Goal: Task Accomplishment & Management: Use online tool/utility

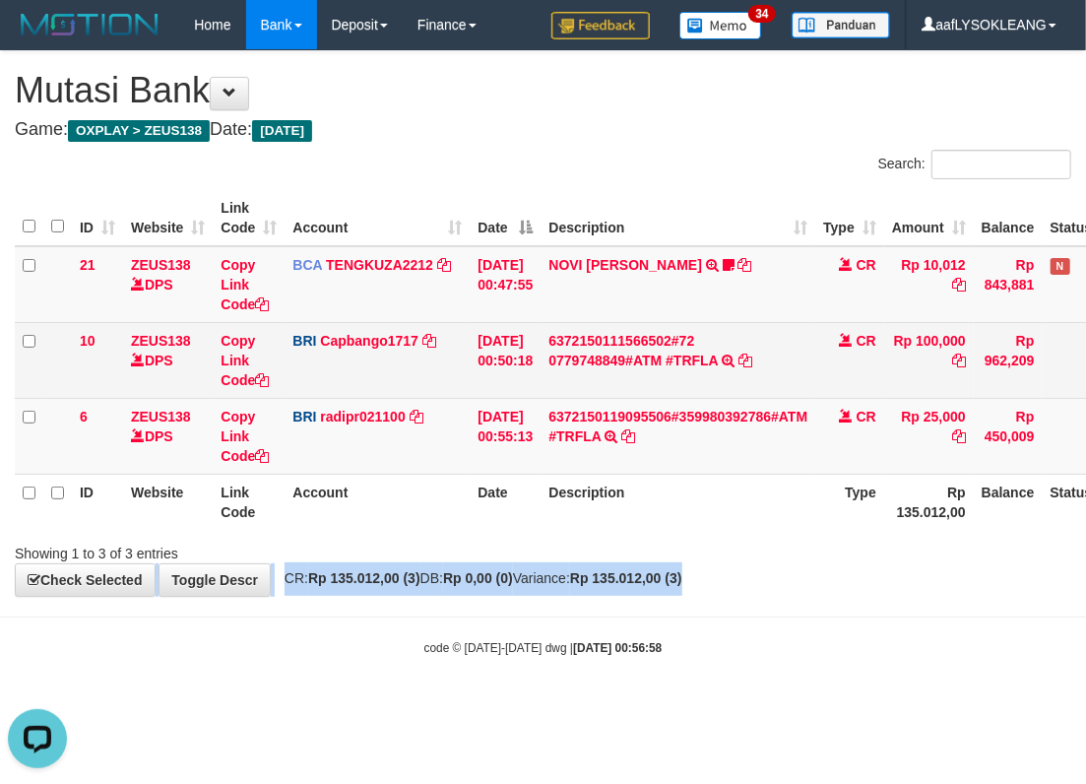
drag, startPoint x: 861, startPoint y: 585, endPoint x: 50, endPoint y: 346, distance: 845.4
click at [801, 553] on div "**********" at bounding box center [543, 323] width 1086 height 544
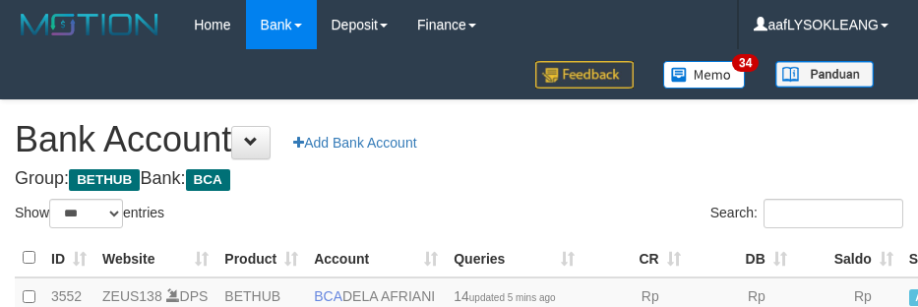
select select "***"
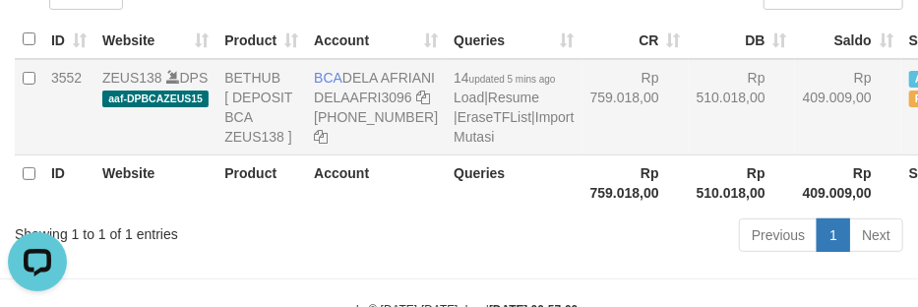
drag, startPoint x: 671, startPoint y: 171, endPoint x: 602, endPoint y: 185, distance: 70.3
click at [689, 156] on td "Rp 510.018,00" at bounding box center [742, 107] width 106 height 96
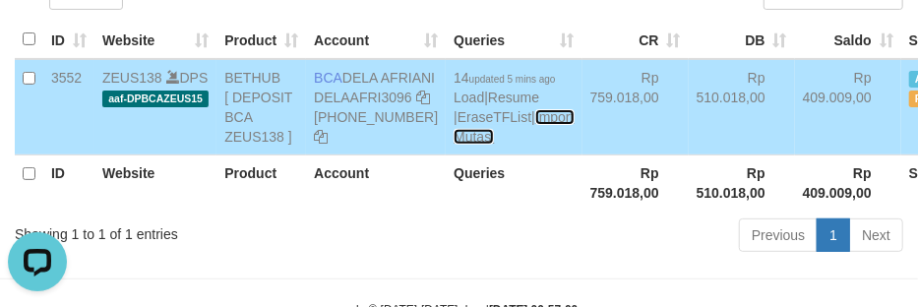
click at [454, 145] on link "Import Mutasi" at bounding box center [514, 126] width 120 height 35
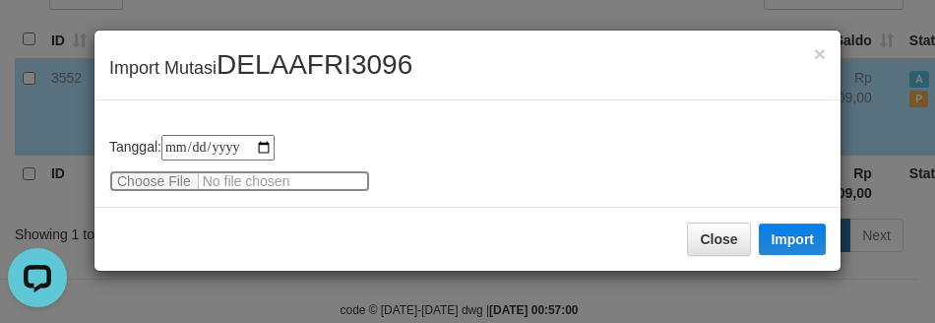
click at [152, 170] on input "file" at bounding box center [239, 181] width 261 height 22
type input "**********"
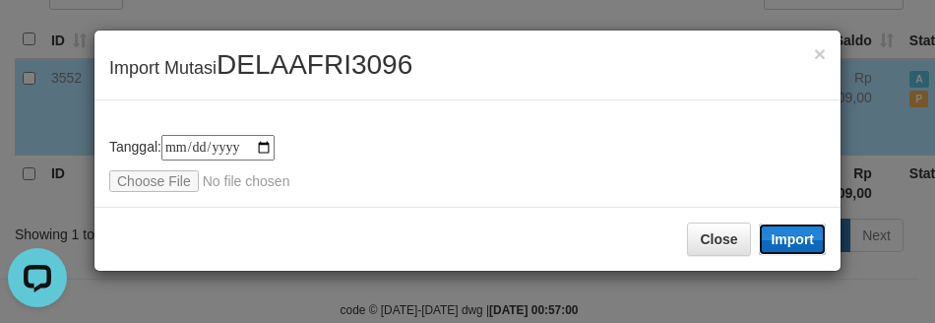
click at [804, 224] on button "Import" at bounding box center [792, 238] width 67 height 31
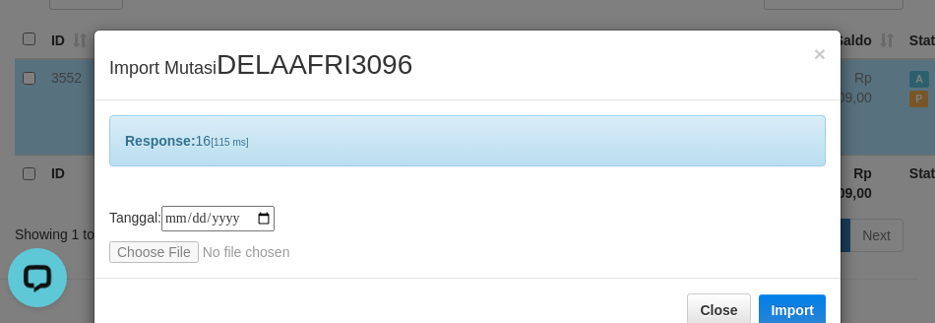
scroll to position [45, 0]
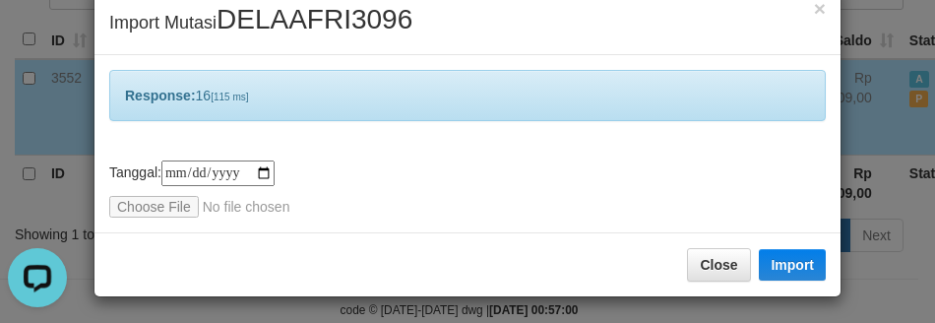
click at [516, 215] on div "**********" at bounding box center [467, 143] width 746 height 177
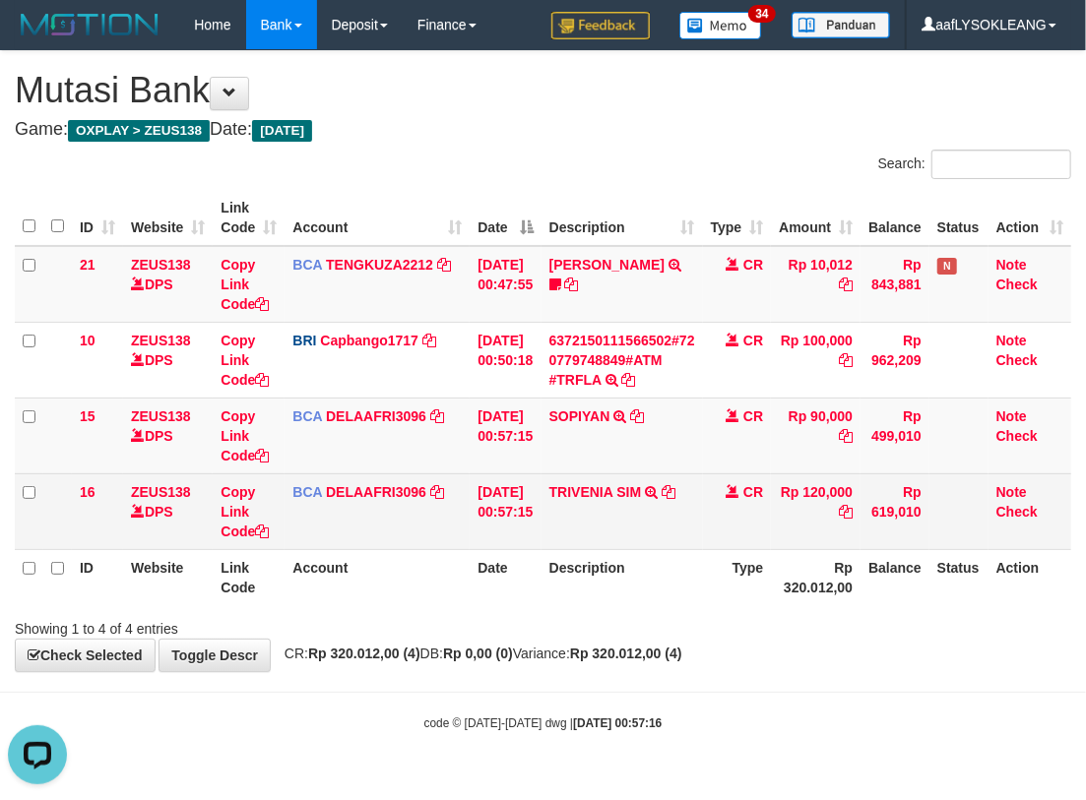
drag, startPoint x: 549, startPoint y: 460, endPoint x: 535, endPoint y: 474, distance: 20.2
click at [537, 473] on tbody "21 ZEUS138 DPS Copy Link Code BCA TENGKUZA2212 DPS TENGKU ZAKI mutasi_20250816_…" at bounding box center [543, 398] width 1056 height 304
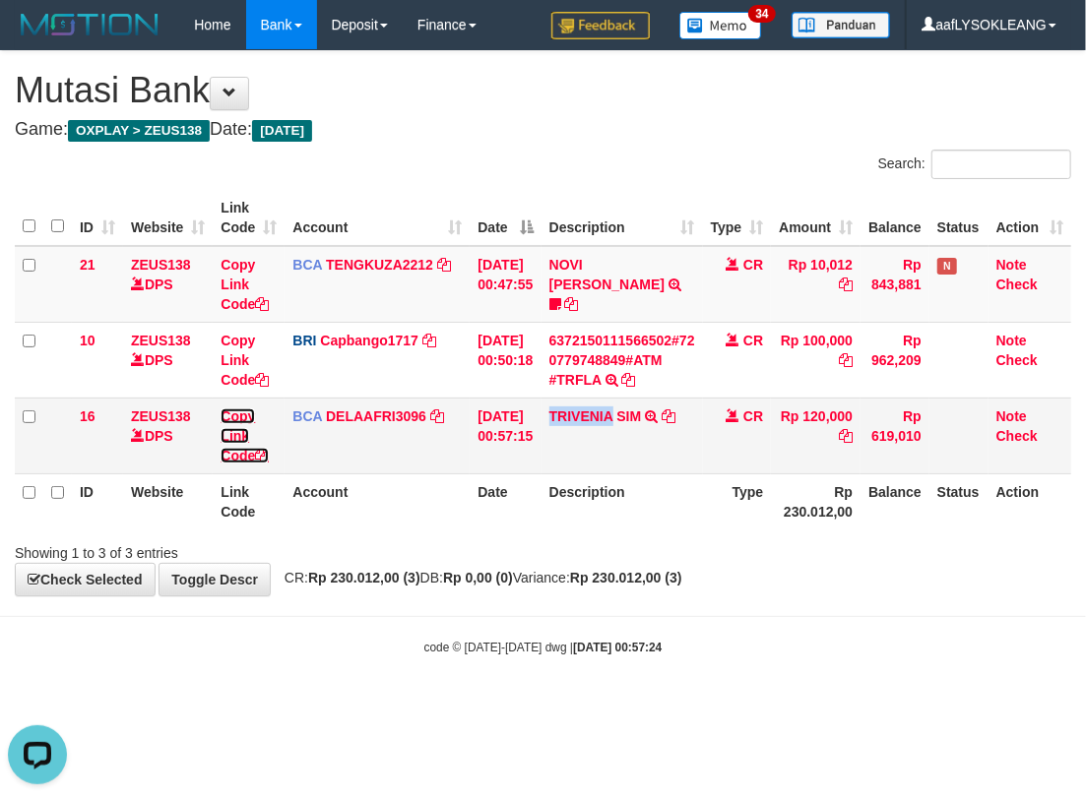
click at [237, 449] on link "Copy Link Code" at bounding box center [244, 436] width 48 height 55
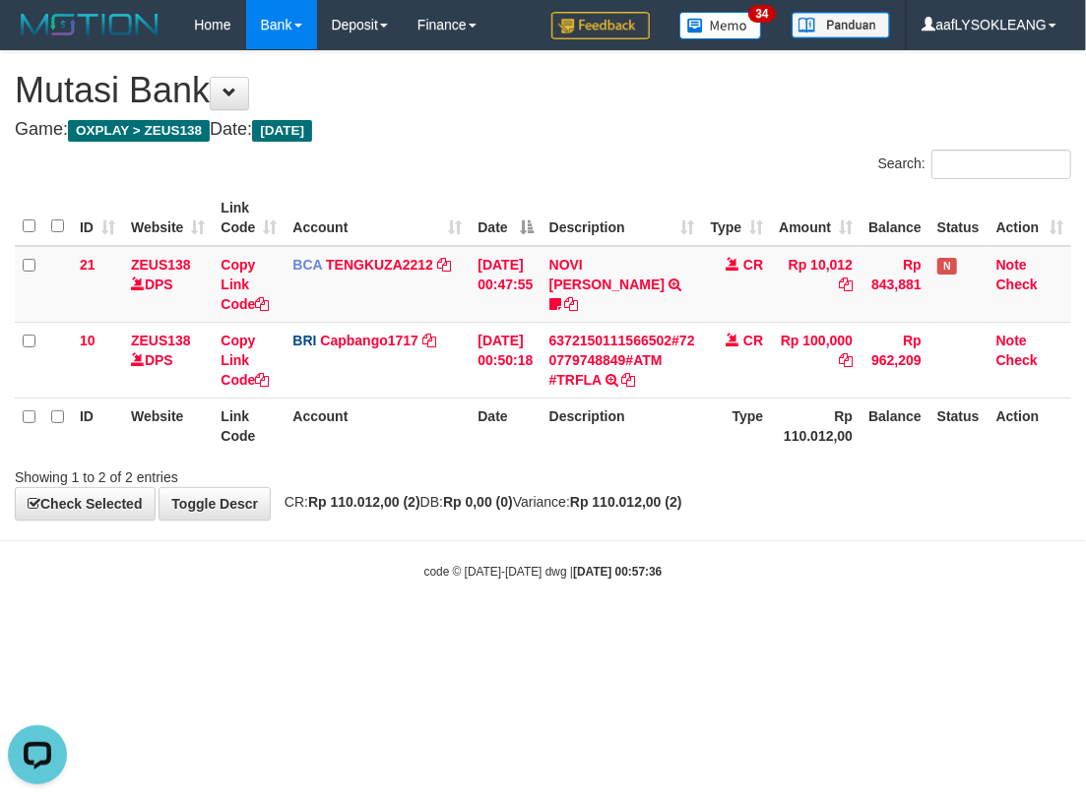
drag, startPoint x: 592, startPoint y: 528, endPoint x: 611, endPoint y: 543, distance: 25.2
click at [611, 543] on body "Toggle navigation Home Bank Account List Load By Website Group [OXPLAY] ZEUS138…" at bounding box center [543, 315] width 1086 height 630
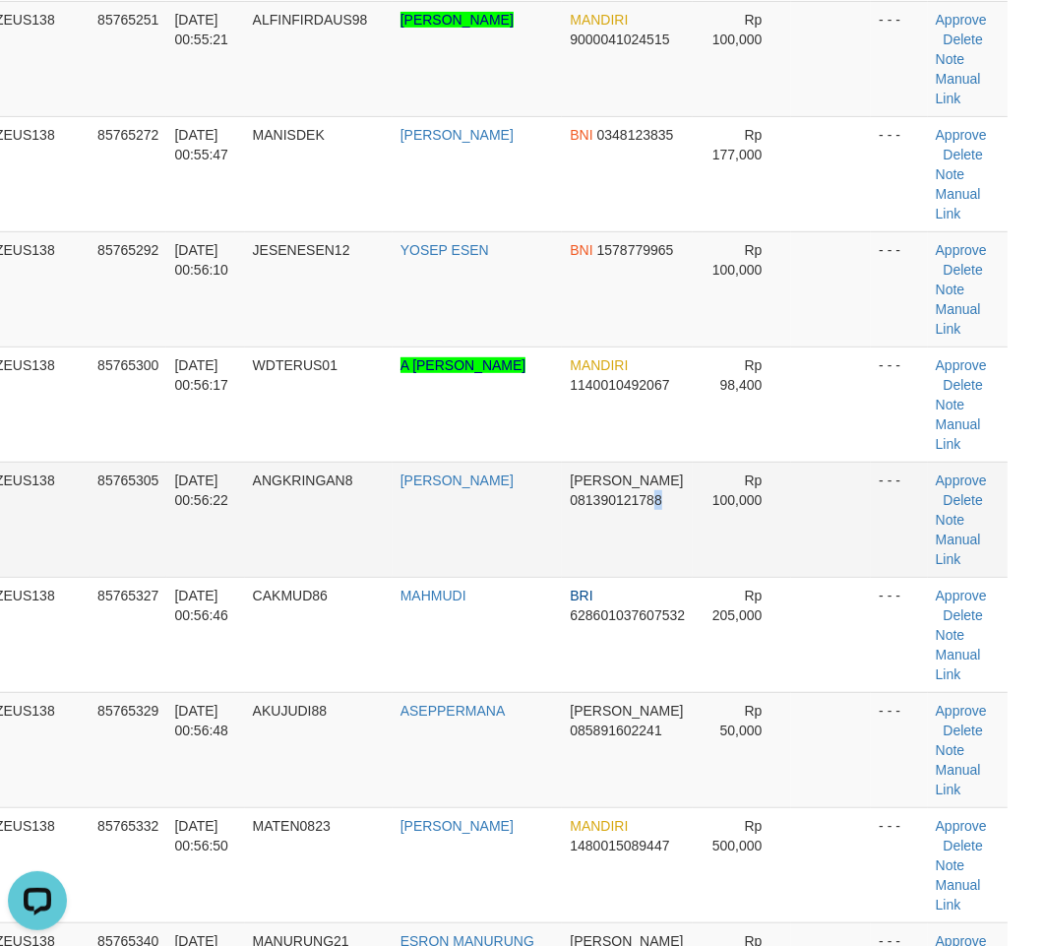
drag, startPoint x: 613, startPoint y: 605, endPoint x: 679, endPoint y: 606, distance: 66.0
click at [638, 577] on td "DANA 081390121788" at bounding box center [627, 519] width 131 height 115
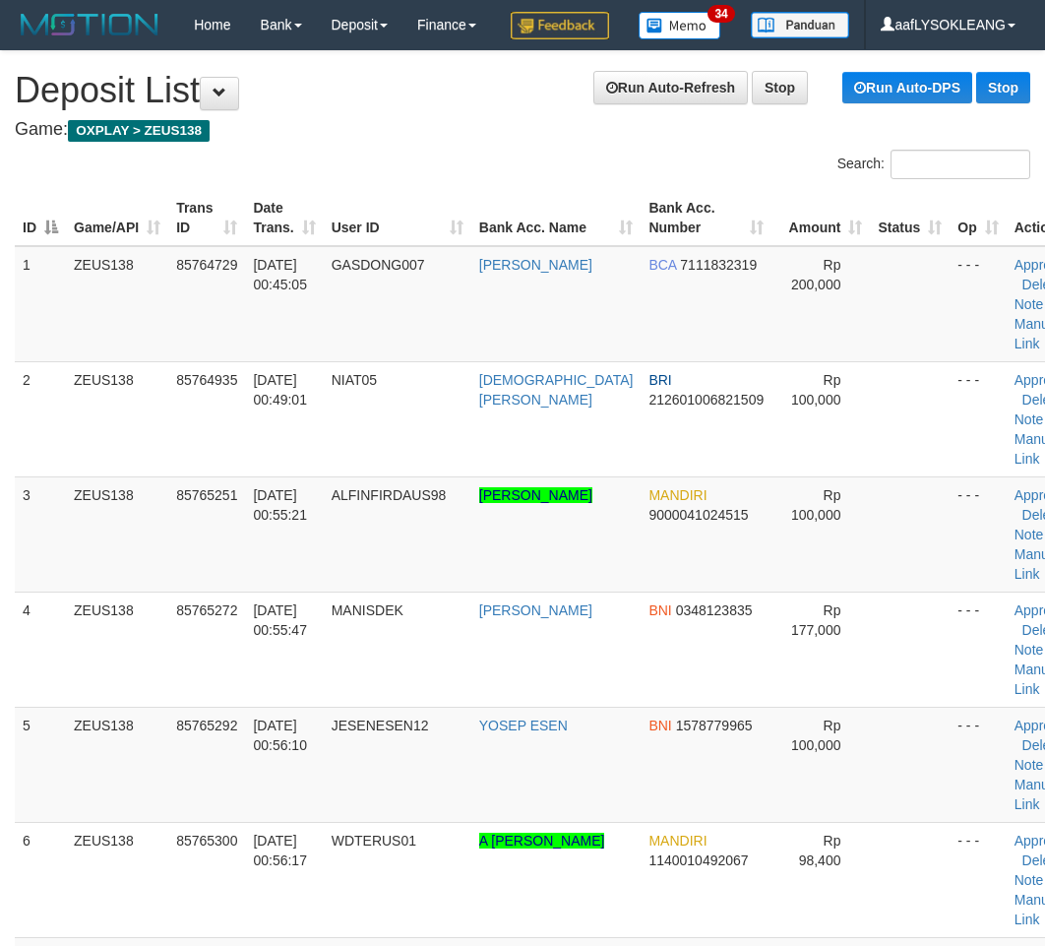
click at [856, 822] on tr "6 ZEUS138 85765300 [DATE] 00:56:17 WDTERUS01 A RAMADHIAN SETIAWAN MANDIRI 11400…" at bounding box center [551, 879] width 1072 height 115
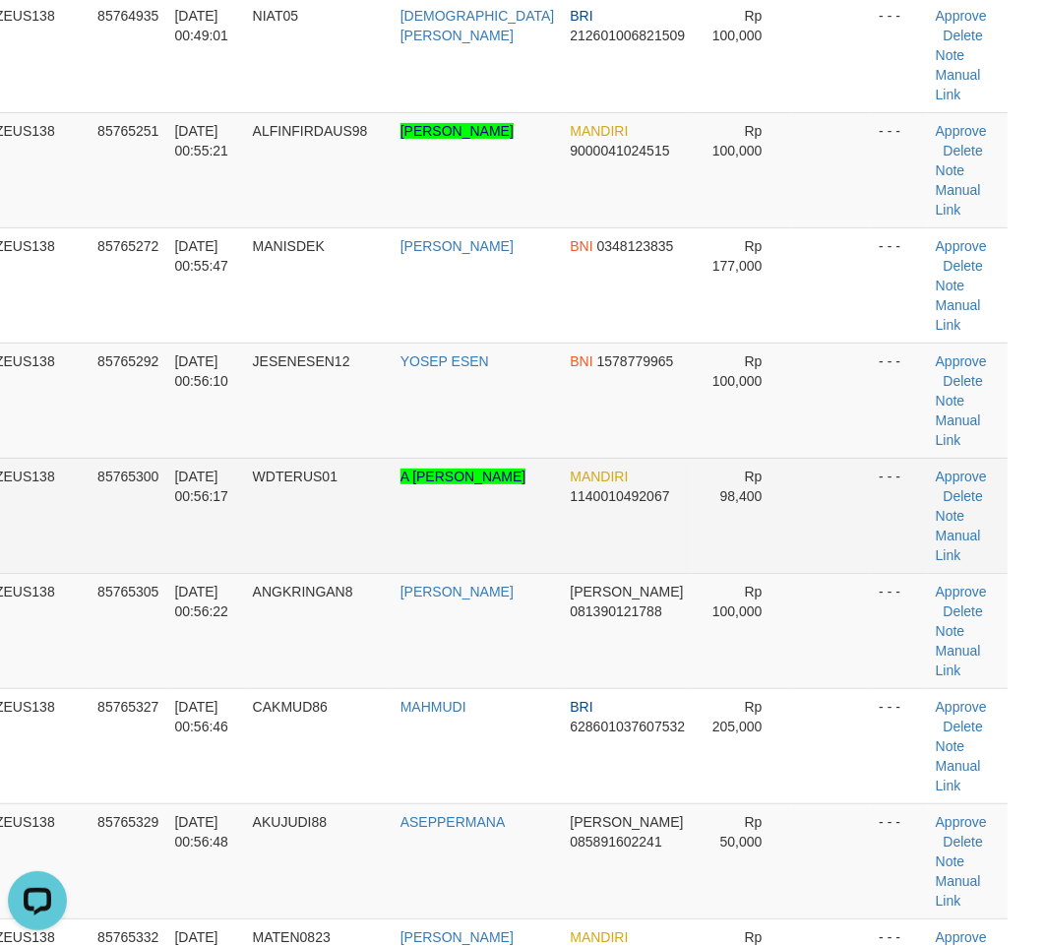
drag, startPoint x: 566, startPoint y: 516, endPoint x: 642, endPoint y: 523, distance: 76.1
click at [589, 518] on td "MANDIRI 1140010492067" at bounding box center [627, 515] width 131 height 115
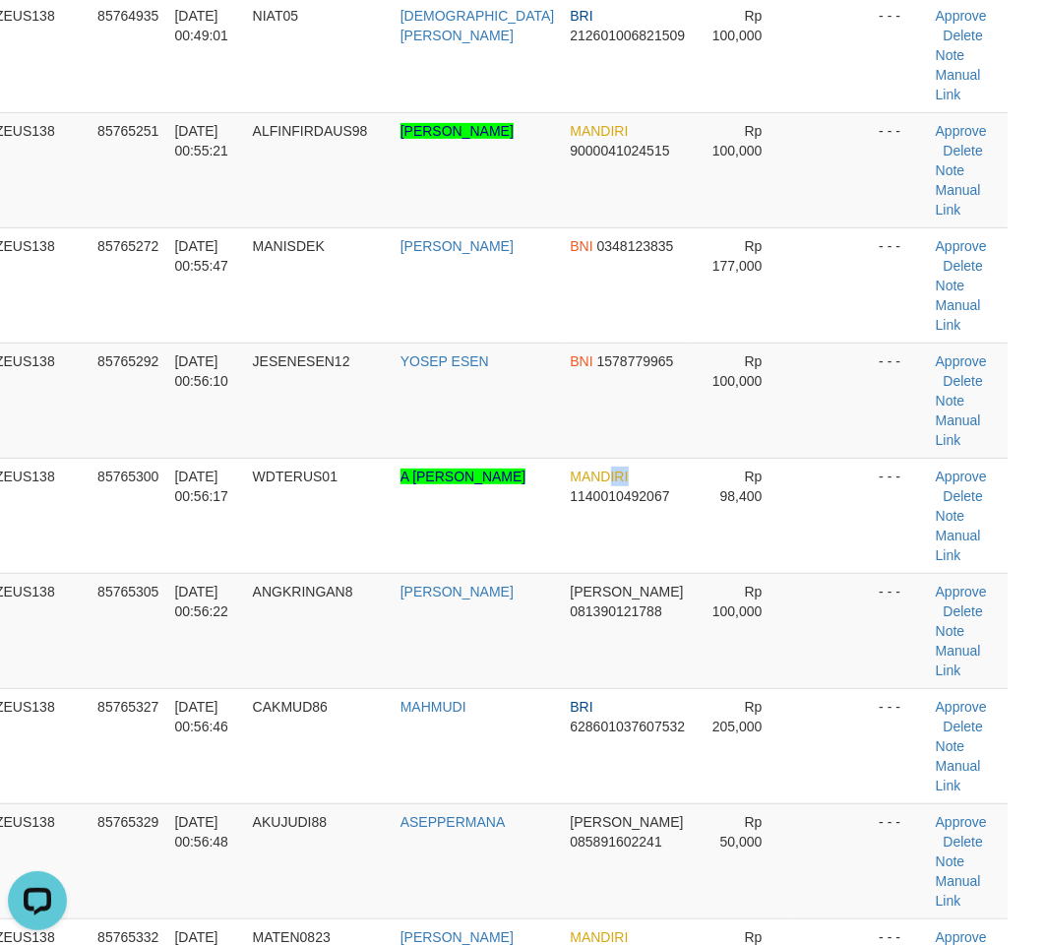
scroll to position [437, 79]
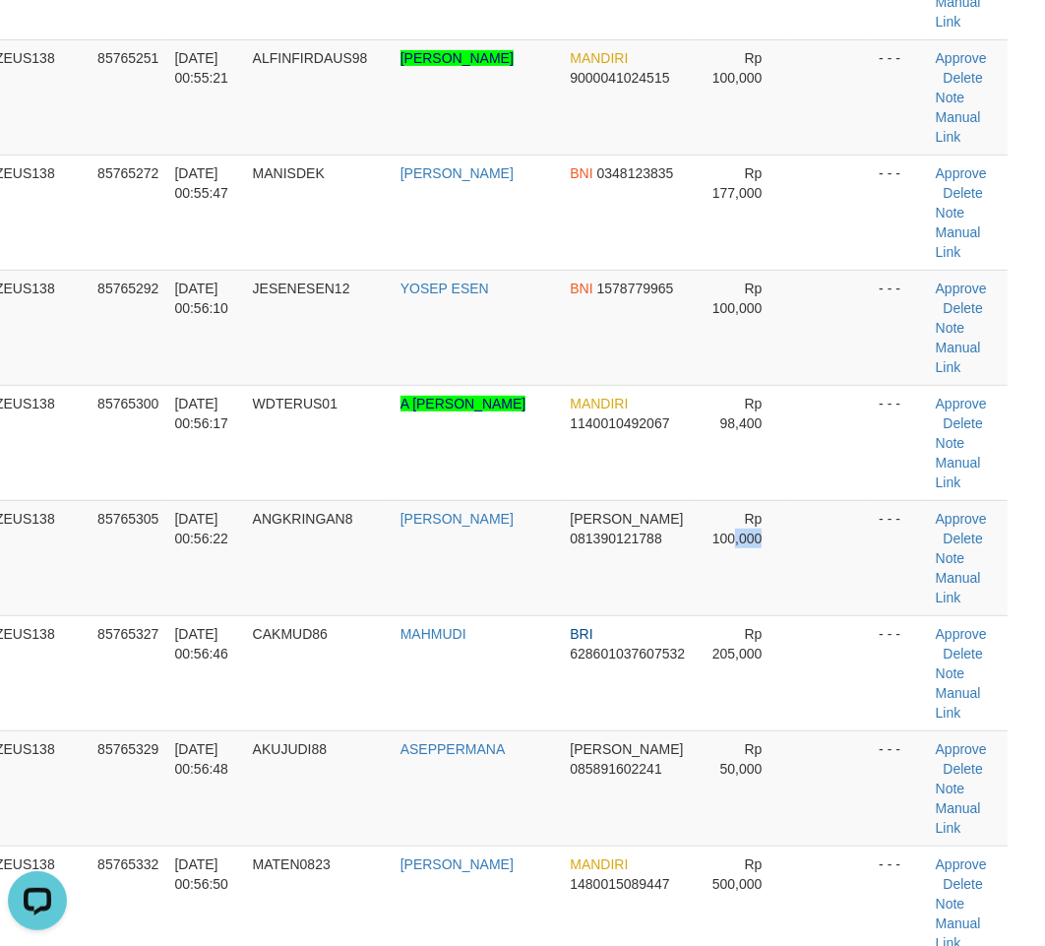
drag, startPoint x: 746, startPoint y: 591, endPoint x: 1057, endPoint y: 624, distance: 312.8
click at [966, 610] on div "ID Game/API Trans ID Date Trans. User ID Bank Acc. Name Bank Acc. Number Amount…" at bounding box center [443, 615] width 1045 height 1736
drag, startPoint x: 738, startPoint y: 559, endPoint x: 1059, endPoint y: 602, distance: 323.8
click at [780, 564] on tr "7 ZEUS138 85765305 [DATE] 00:56:22 ANGKRINGAN8 [PERSON_NAME] [PERSON_NAME] 0813…" at bounding box center [472, 557] width 1072 height 115
drag, startPoint x: 742, startPoint y: 509, endPoint x: 1058, endPoint y: 532, distance: 316.8
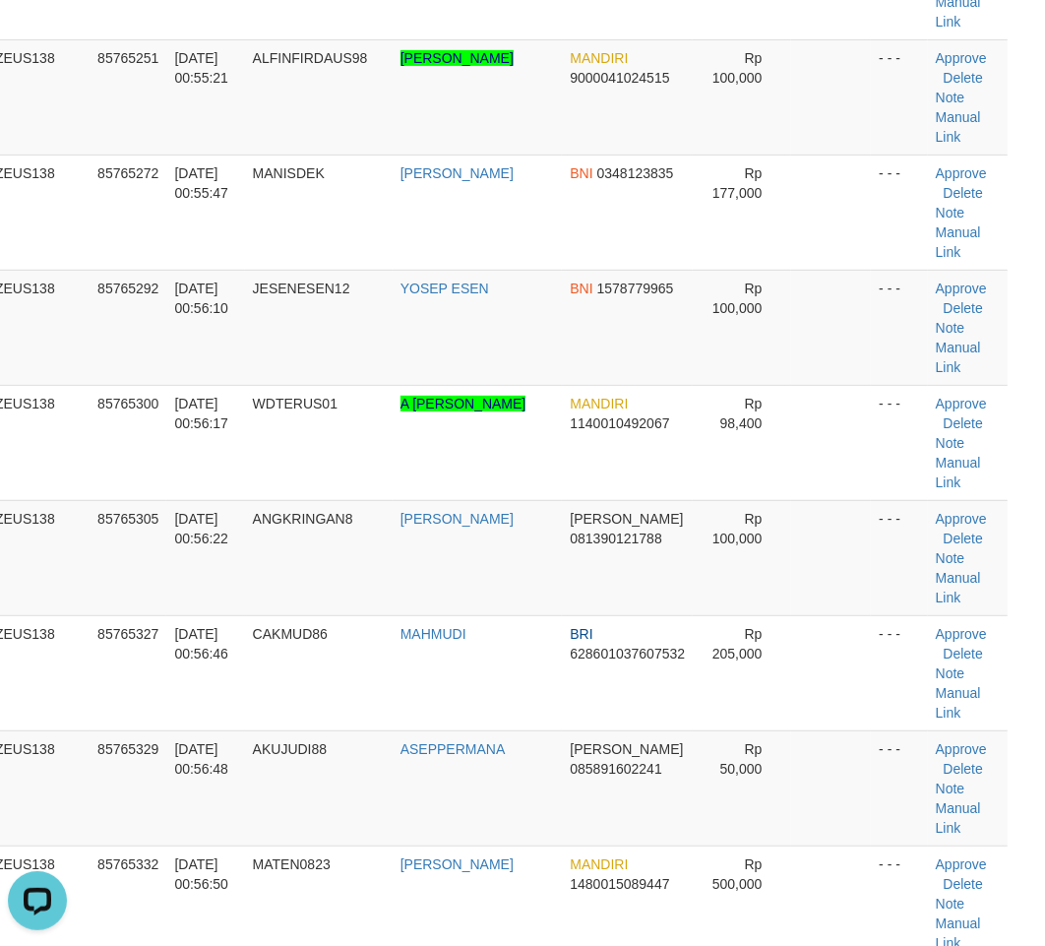
click at [779, 500] on tr "6 ZEUS138 85765300 [DATE] 00:56:17 WDTERUS01 A RAMADHIAN SETIAWAN MANDIRI 11400…" at bounding box center [472, 442] width 1072 height 115
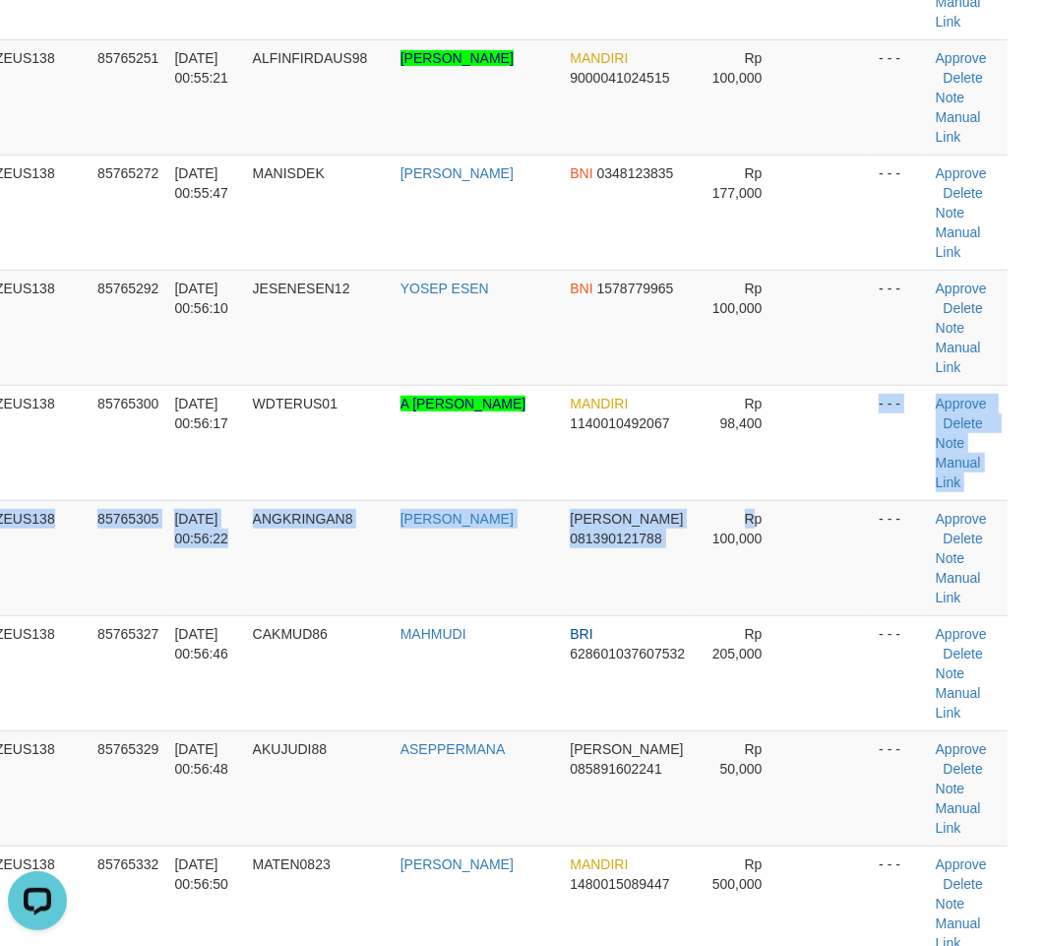
drag, startPoint x: 717, startPoint y: 544, endPoint x: 1058, endPoint y: 572, distance: 342.7
click at [788, 552] on tr "7 ZEUS138 85765305 [DATE] 00:56:22 ANGKRINGAN8 [PERSON_NAME] [PERSON_NAME] 0813…" at bounding box center [472, 557] width 1072 height 115
